Goal: Information Seeking & Learning: Check status

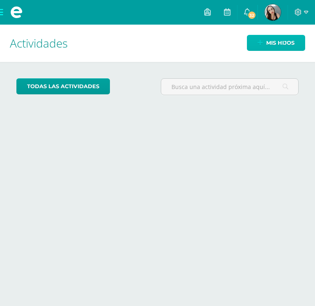
click at [263, 48] on link "Mis hijos" at bounding box center [276, 43] width 58 height 16
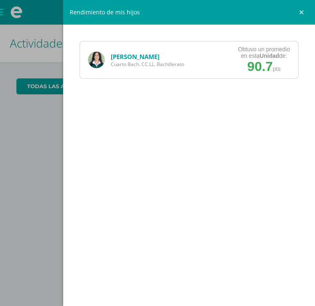
click at [132, 55] on link "[PERSON_NAME]" at bounding box center [135, 56] width 49 height 8
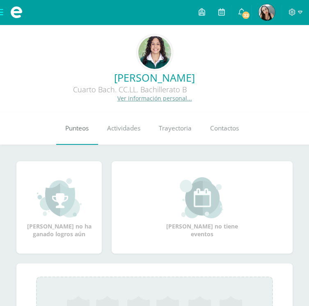
click at [79, 128] on span "Punteos" at bounding box center [76, 128] width 23 height 9
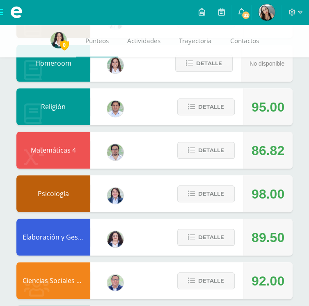
scroll to position [251, 0]
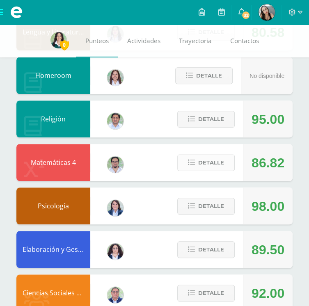
click at [217, 160] on span "Detalle" at bounding box center [211, 162] width 26 height 15
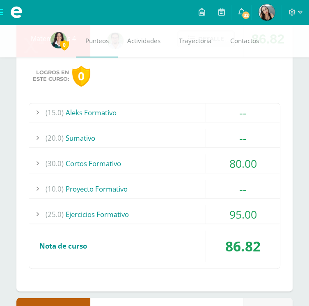
scroll to position [377, 0]
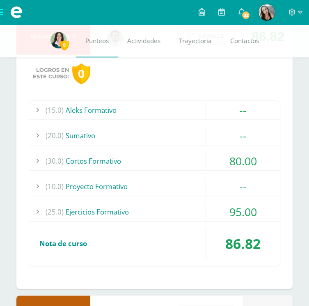
click at [259, 159] on div "80.00" at bounding box center [243, 161] width 74 height 18
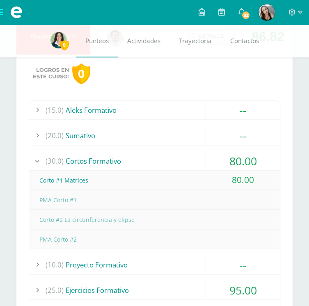
click at [262, 152] on div "80.00" at bounding box center [243, 161] width 74 height 18
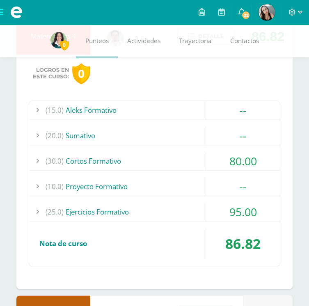
click at [254, 157] on div "80.00" at bounding box center [243, 161] width 74 height 18
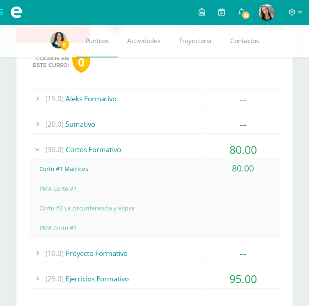
scroll to position [412, 0]
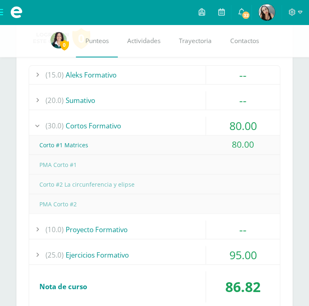
click at [254, 248] on div "95.00" at bounding box center [243, 255] width 74 height 18
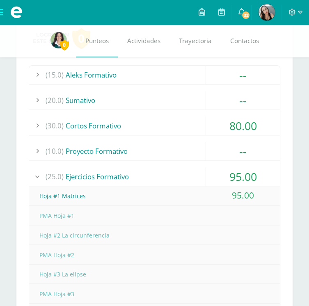
click at [262, 123] on div "80.00" at bounding box center [243, 125] width 74 height 18
